Goal: Check status: Check status

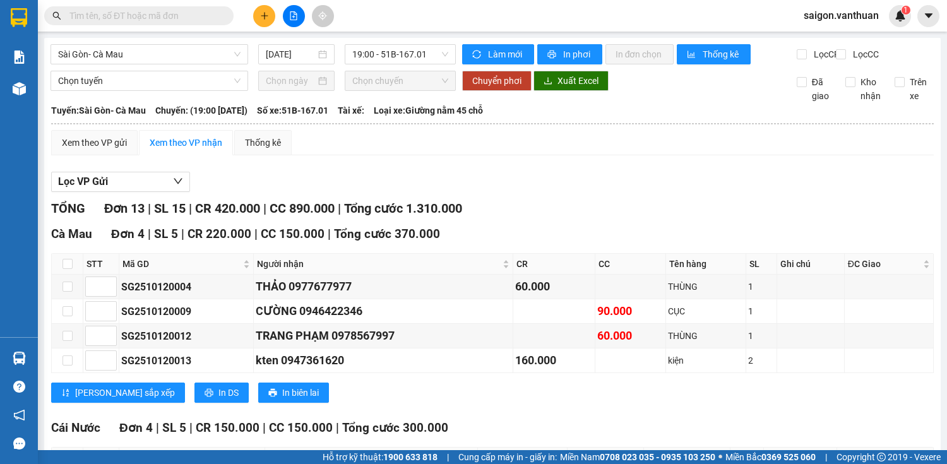
scroll to position [404, 0]
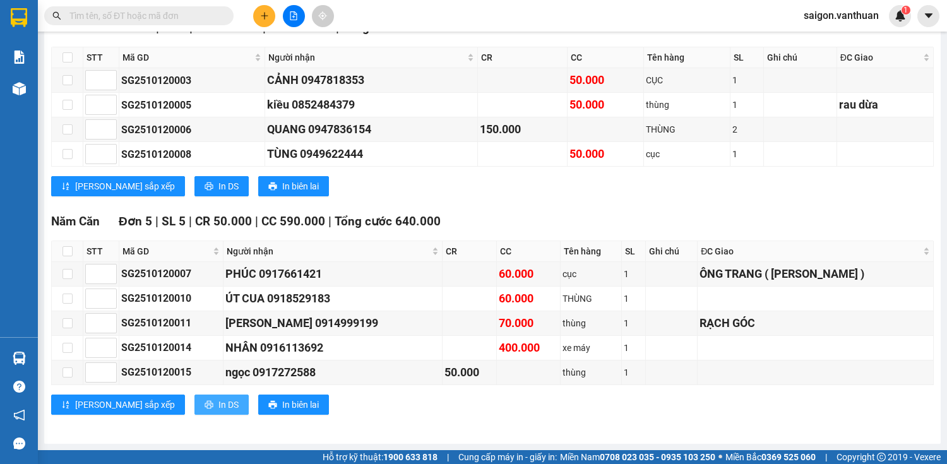
click at [218, 398] on span "In DS" at bounding box center [228, 405] width 20 height 14
click at [194, 194] on button "In DS" at bounding box center [221, 186] width 54 height 20
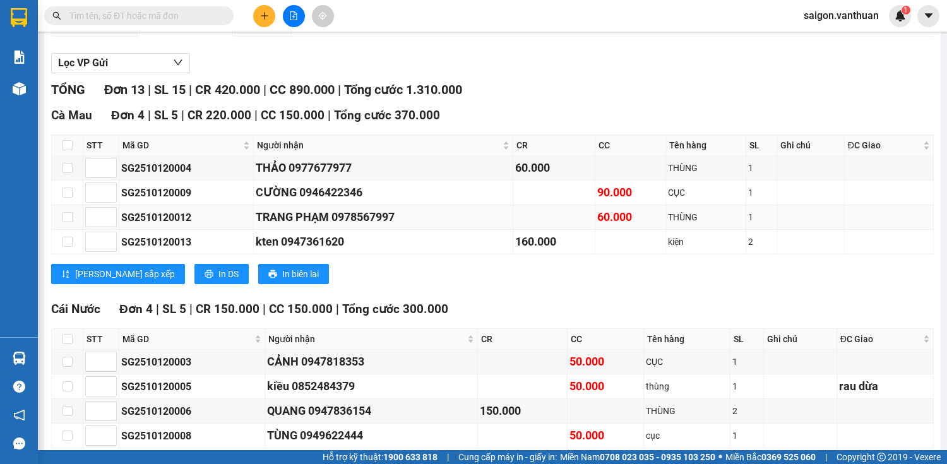
scroll to position [50, 0]
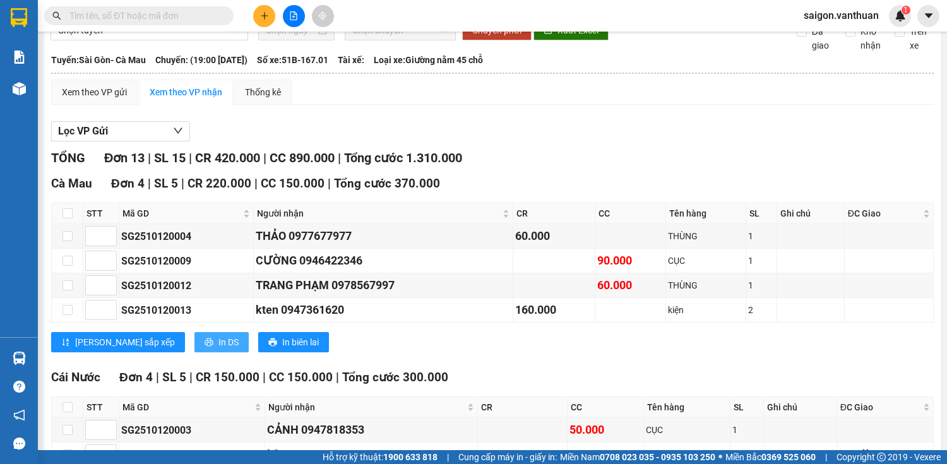
click at [194, 352] on button "In DS" at bounding box center [221, 342] width 54 height 20
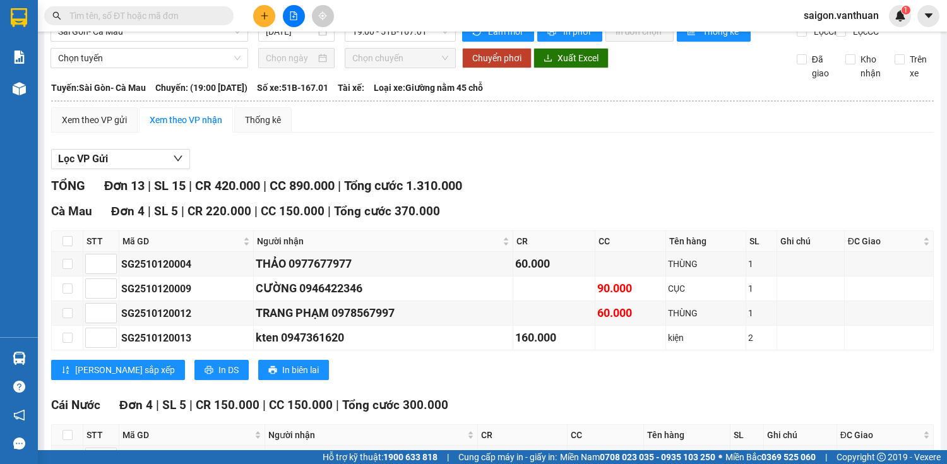
scroll to position [0, 0]
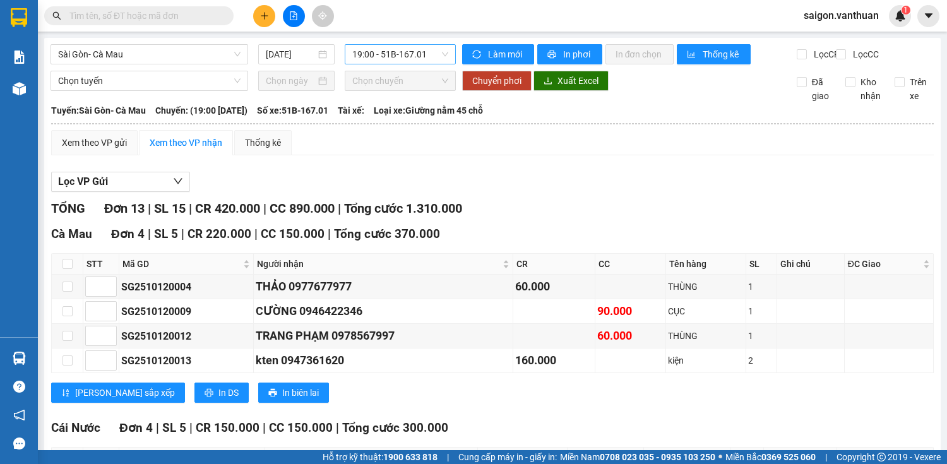
click at [386, 54] on span "19:00 - 51B-167.01" at bounding box center [400, 54] width 96 height 19
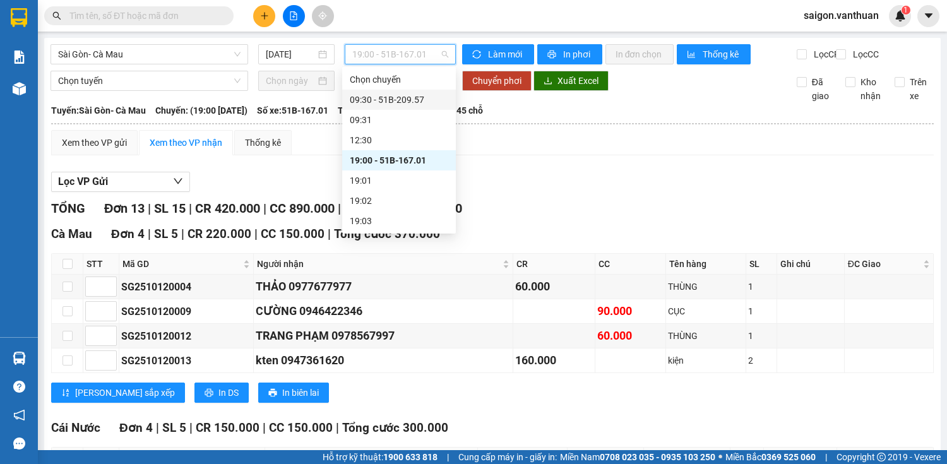
click at [379, 95] on div "09:30 - 51B-209.57" at bounding box center [399, 100] width 98 height 14
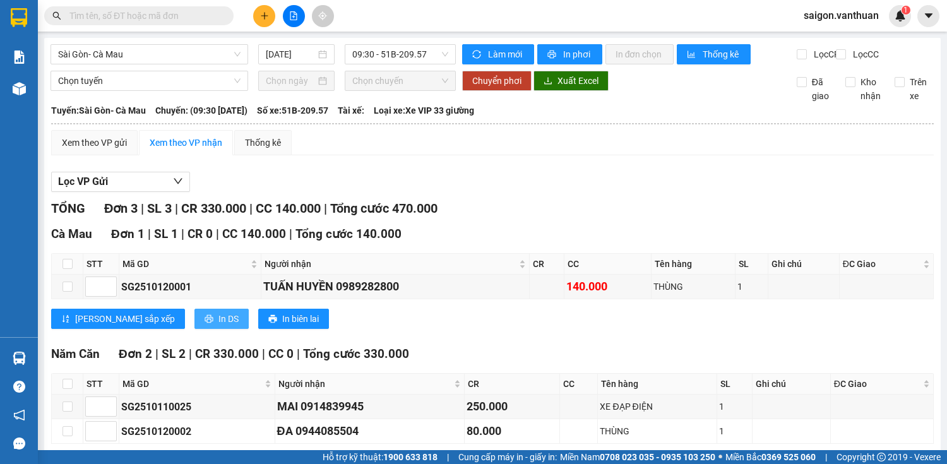
click at [218, 326] on span "In DS" at bounding box center [228, 319] width 20 height 14
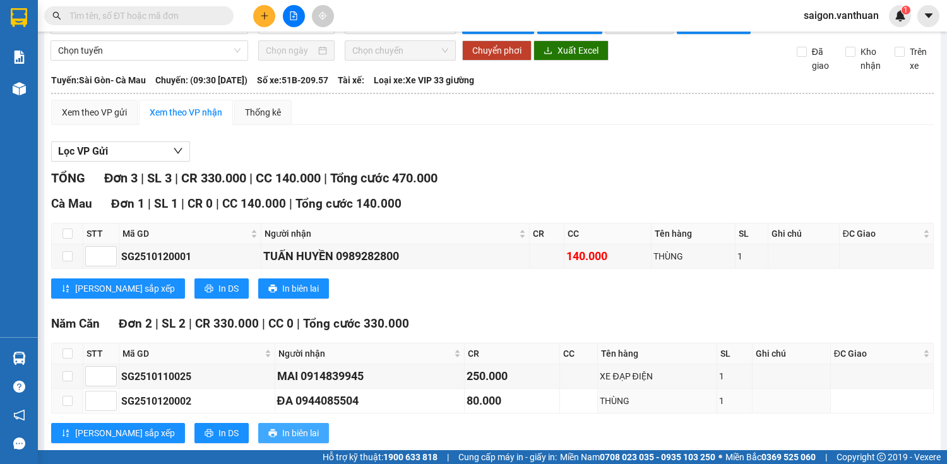
scroll to position [67, 0]
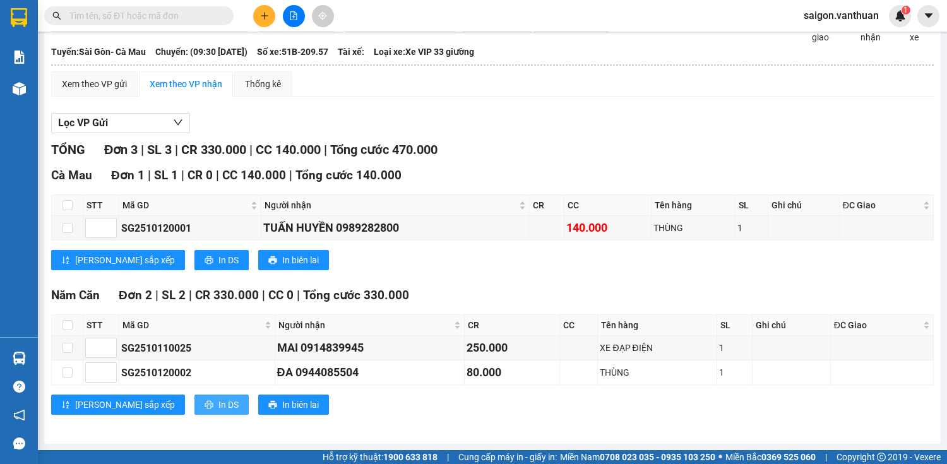
click at [218, 407] on span "In DS" at bounding box center [228, 405] width 20 height 14
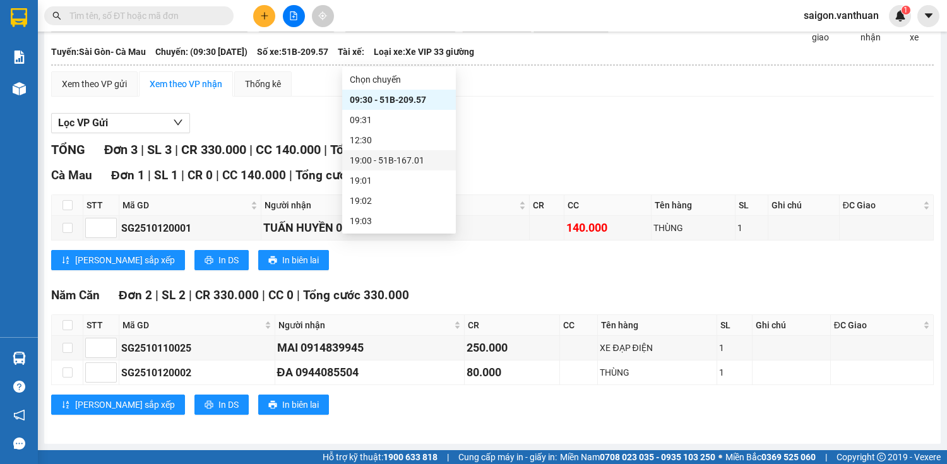
click at [420, 158] on div "19:00 - 51B-167.01" at bounding box center [399, 160] width 98 height 14
